Goal: Task Accomplishment & Management: Use online tool/utility

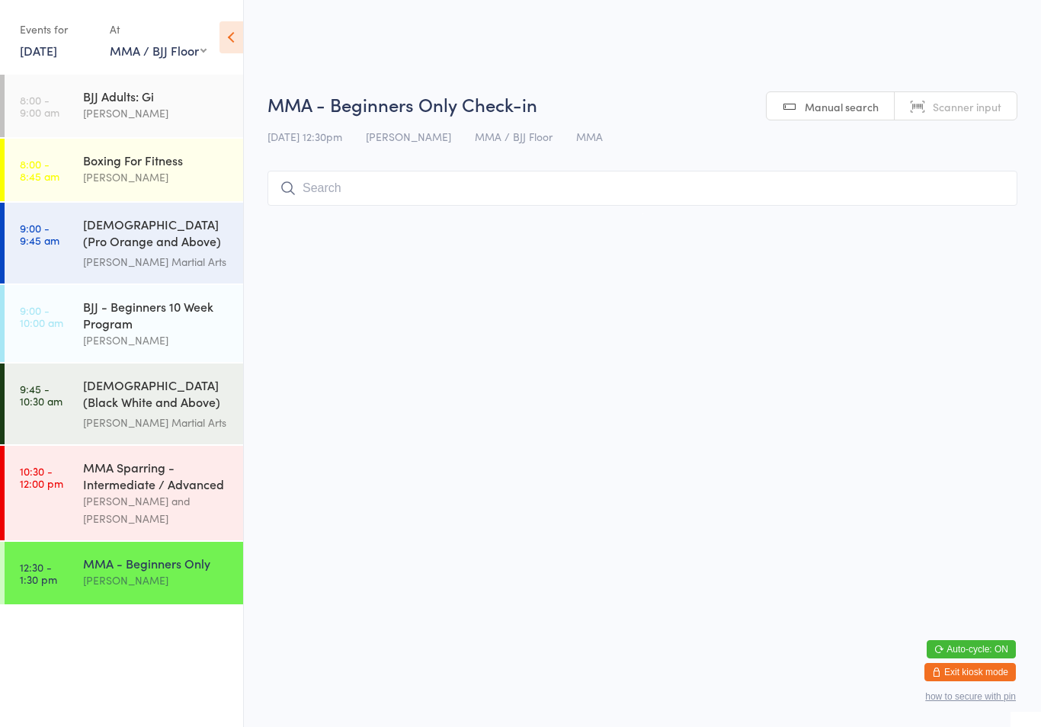
select select "1"
click at [370, 178] on input "search" at bounding box center [642, 188] width 750 height 35
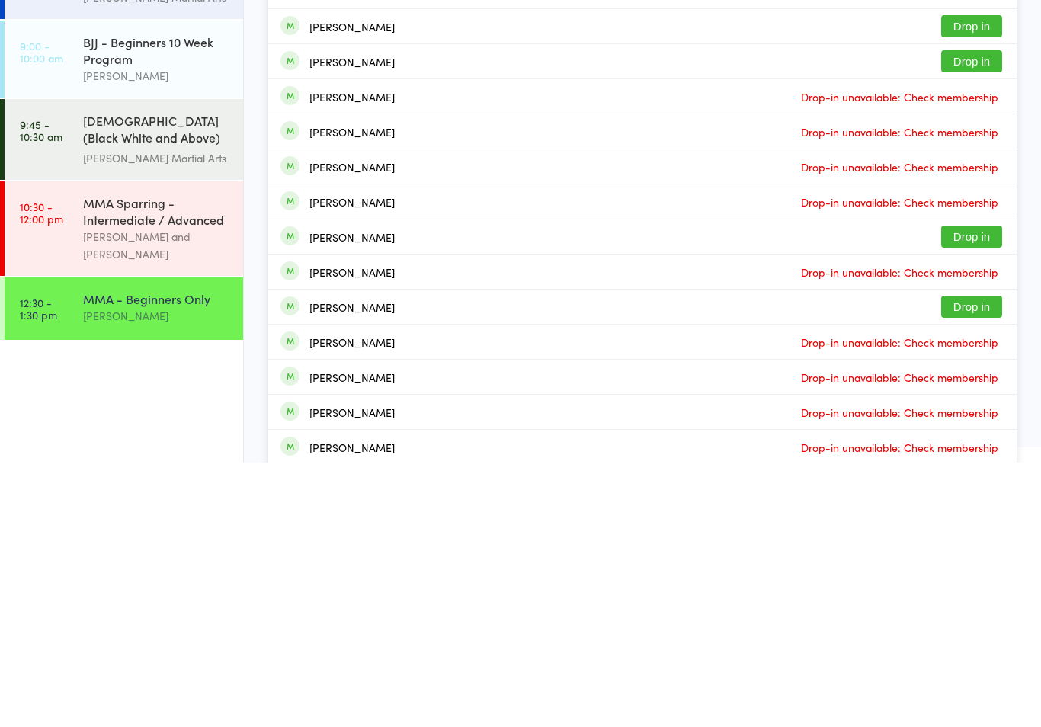
type input "Ben d"
click at [981, 560] on button "Drop in" at bounding box center [971, 571] width 61 height 22
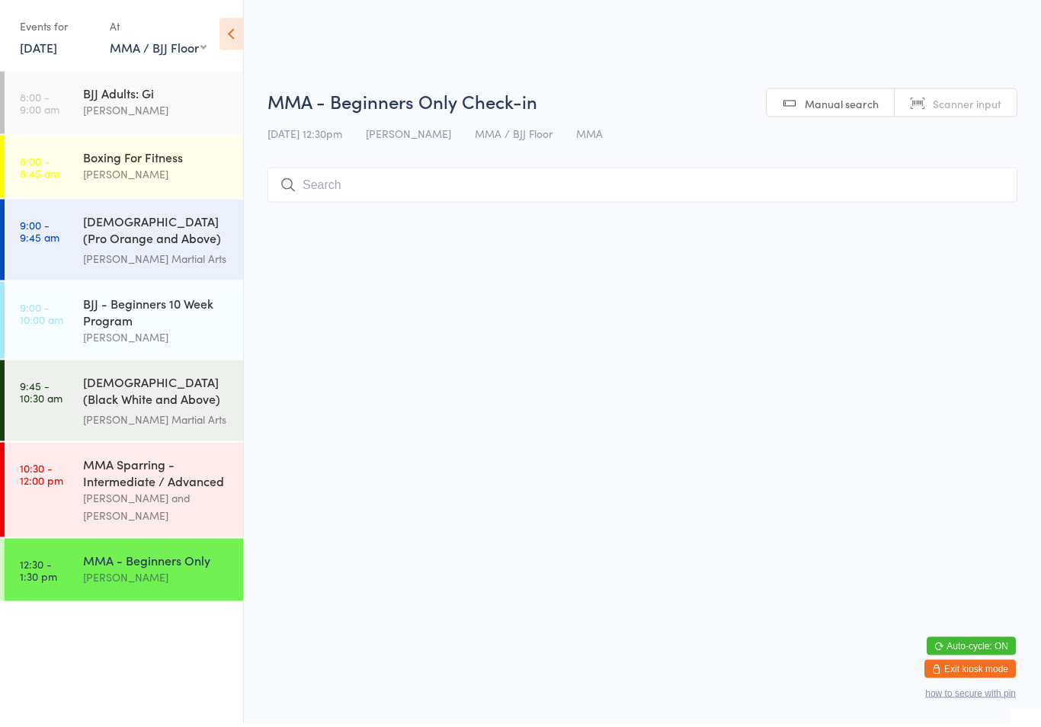
type input "n"
type input "[PERSON_NAME]"
click at [1013, 206] on div "[PERSON_NAME] Drop in" at bounding box center [642, 220] width 748 height 35
click at [974, 203] on input "search" at bounding box center [642, 188] width 750 height 35
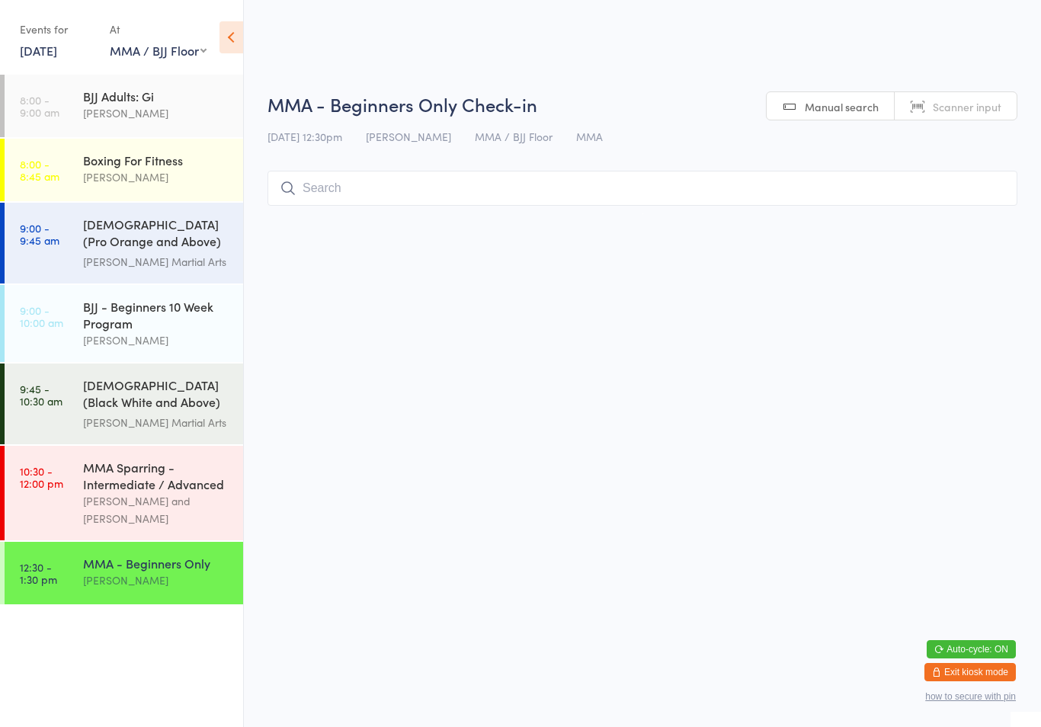
click at [612, 184] on input "search" at bounding box center [642, 188] width 750 height 35
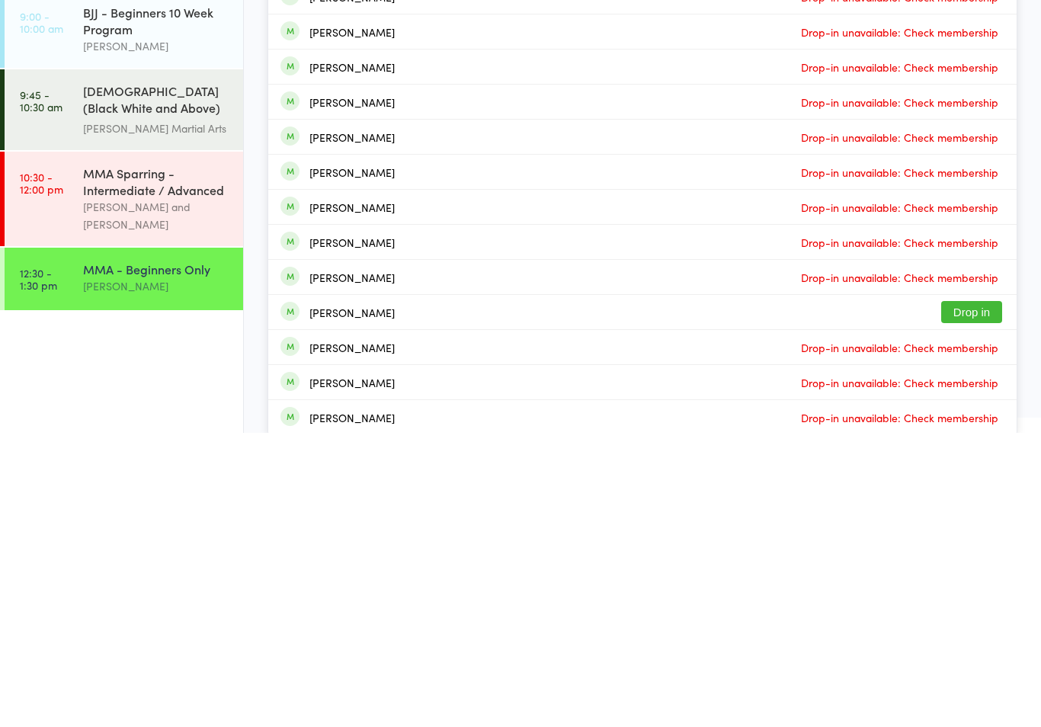
type input "[PERSON_NAME]"
click at [984, 595] on button "Drop in" at bounding box center [971, 606] width 61 height 22
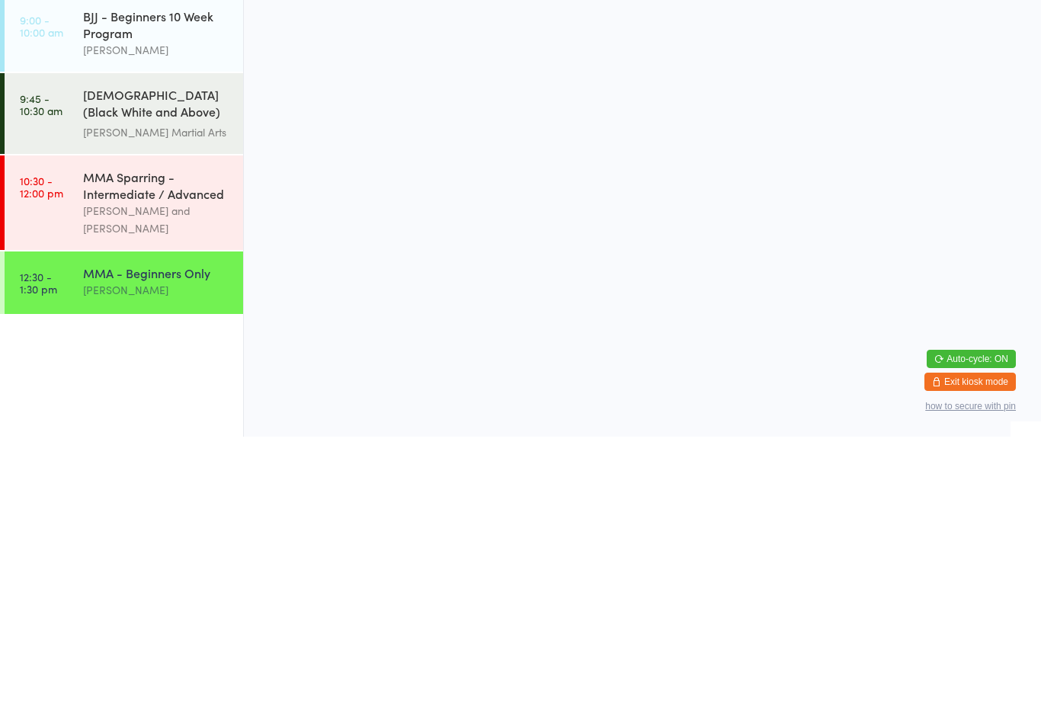
click at [522, 178] on input "search" at bounding box center [642, 188] width 750 height 35
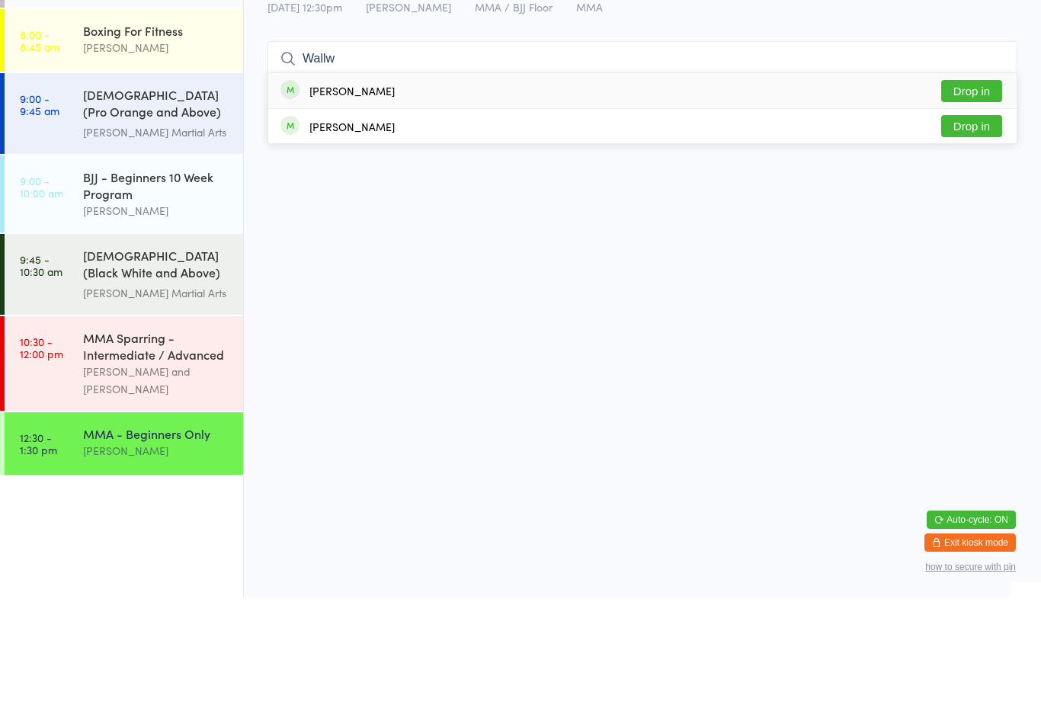
type input "Wallw"
click at [472, 203] on div "[PERSON_NAME] Drop in" at bounding box center [642, 220] width 748 height 35
